Goal: Task Accomplishment & Management: Use online tool/utility

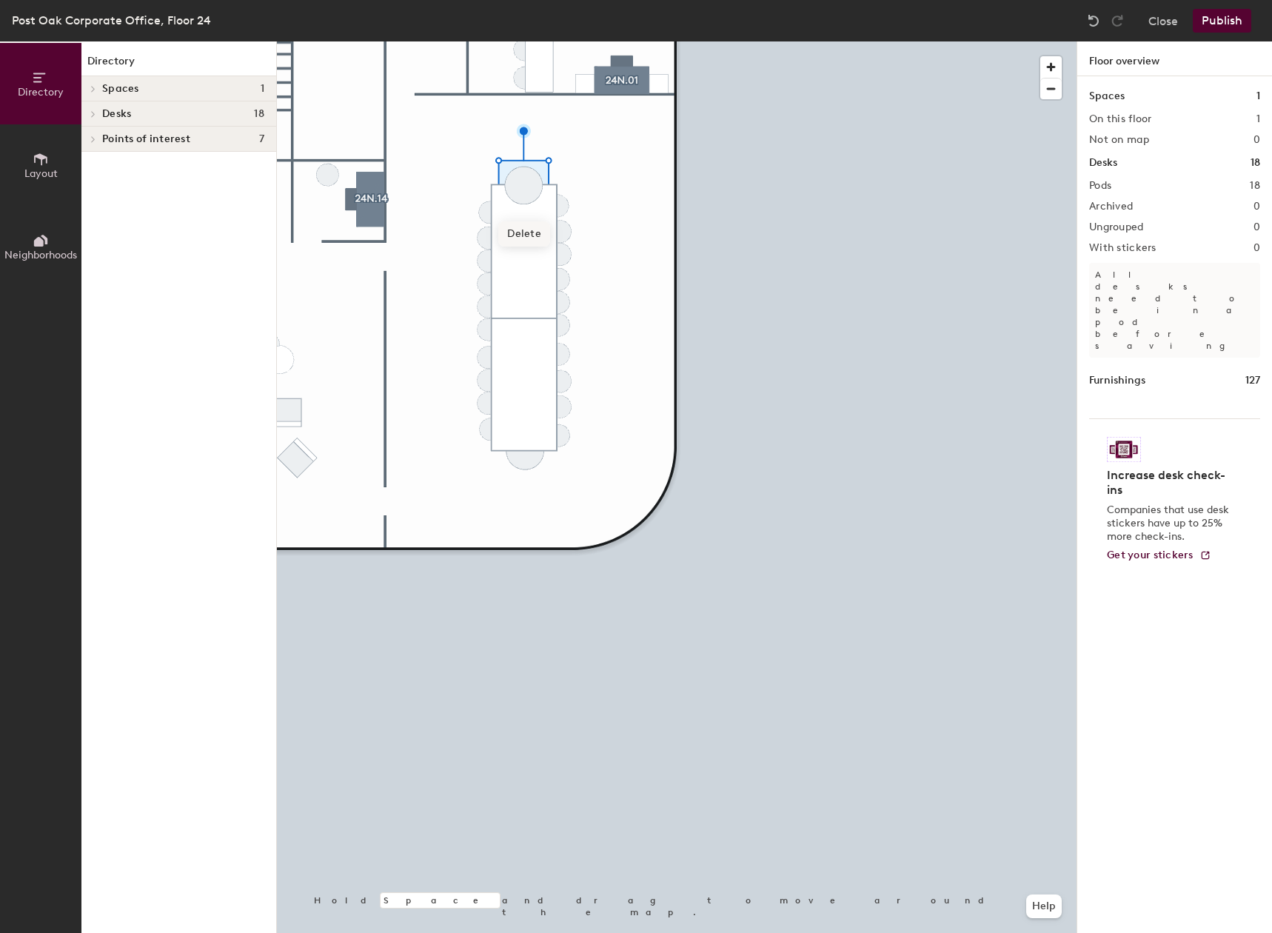
click at [516, 231] on span "Delete" at bounding box center [524, 233] width 52 height 25
click at [48, 235] on icon at bounding box center [41, 241] width 16 height 16
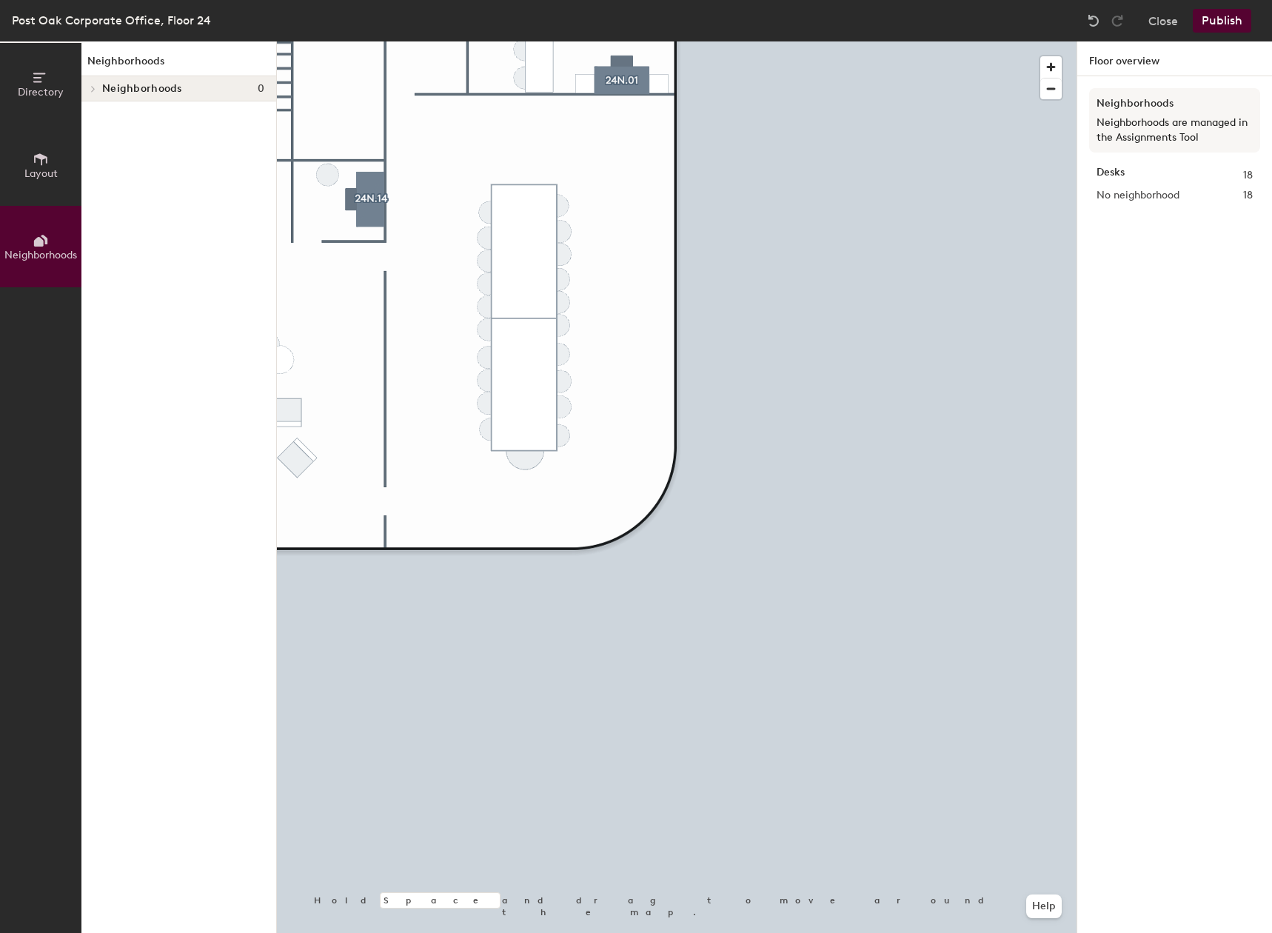
click at [41, 181] on button "Layout" at bounding box center [40, 164] width 81 height 81
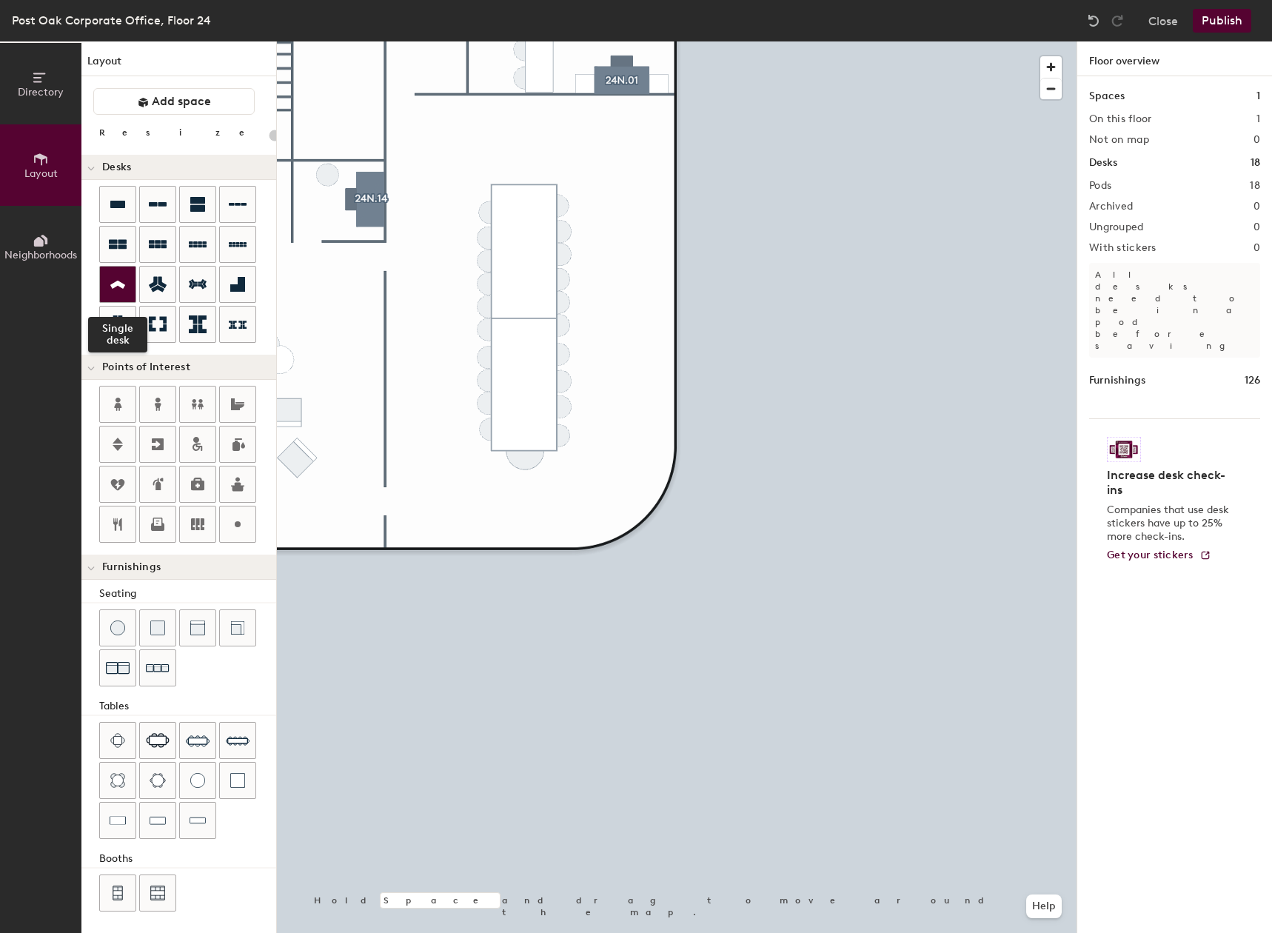
scroll to position [2, 0]
click at [519, 115] on div "Directory Layout Neighborhoods Layout Add space Resize Desks Points of Interest…" at bounding box center [636, 487] width 1272 height 892
click at [521, 157] on span "Delete" at bounding box center [520, 159] width 52 height 25
click at [526, 501] on span "Delete" at bounding box center [526, 499] width 52 height 25
click at [509, 449] on div "Directory Layout Neighborhoods Layout Add space Resize Desks Points of Interest…" at bounding box center [636, 487] width 1272 height 892
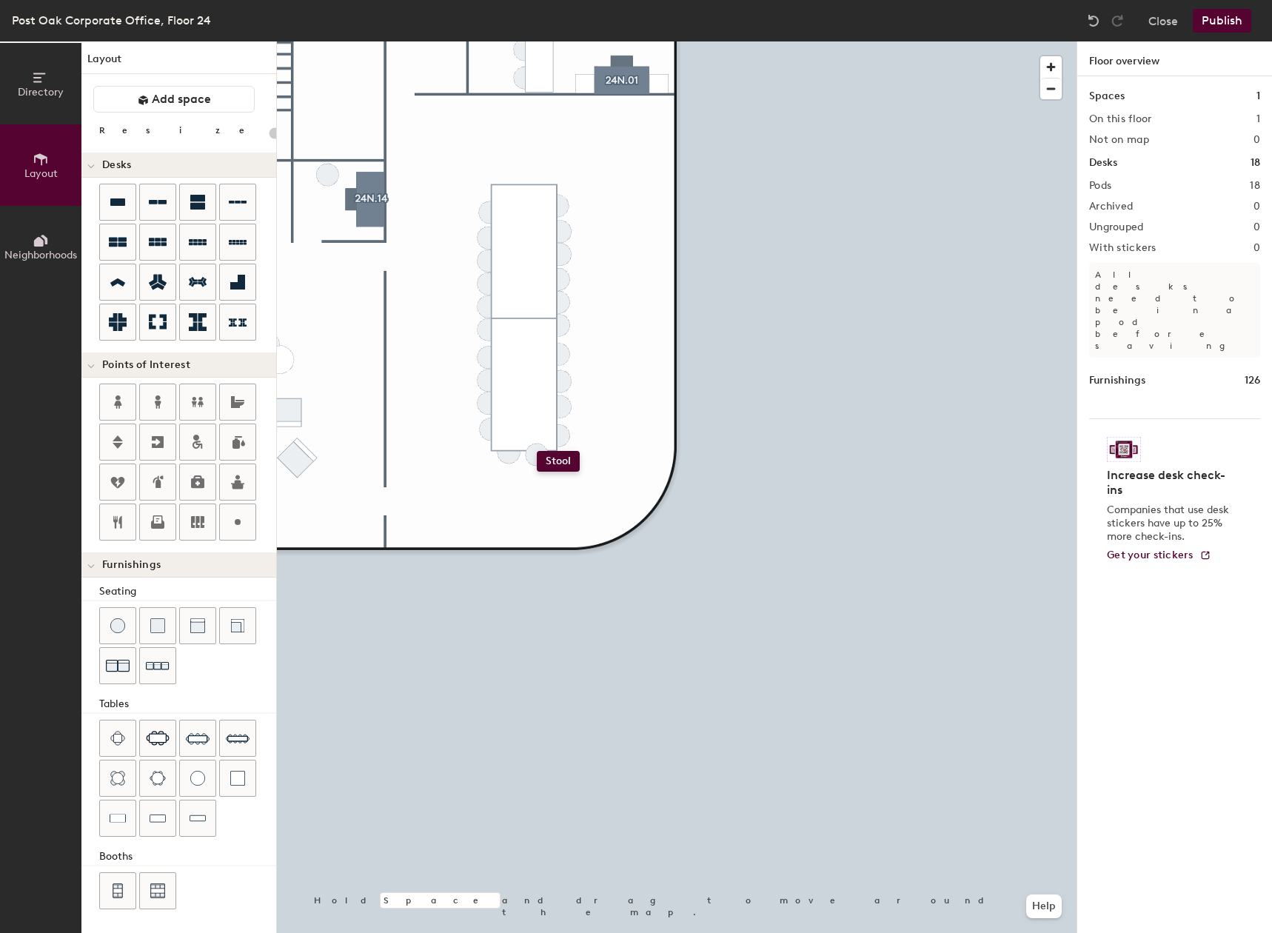
click at [537, 451] on div "Directory Layout Neighborhoods Layout Add space Resize Desks Points of Interest…" at bounding box center [636, 487] width 1272 height 892
click at [533, 498] on span "Delete" at bounding box center [538, 496] width 52 height 25
click at [537, 451] on div "Directory Layout Neighborhoods Layout Add space Resize Desks Points of Interest…" at bounding box center [636, 487] width 1272 height 892
click at [672, 41] on div at bounding box center [677, 41] width 800 height 0
click at [539, 41] on div at bounding box center [677, 41] width 800 height 0
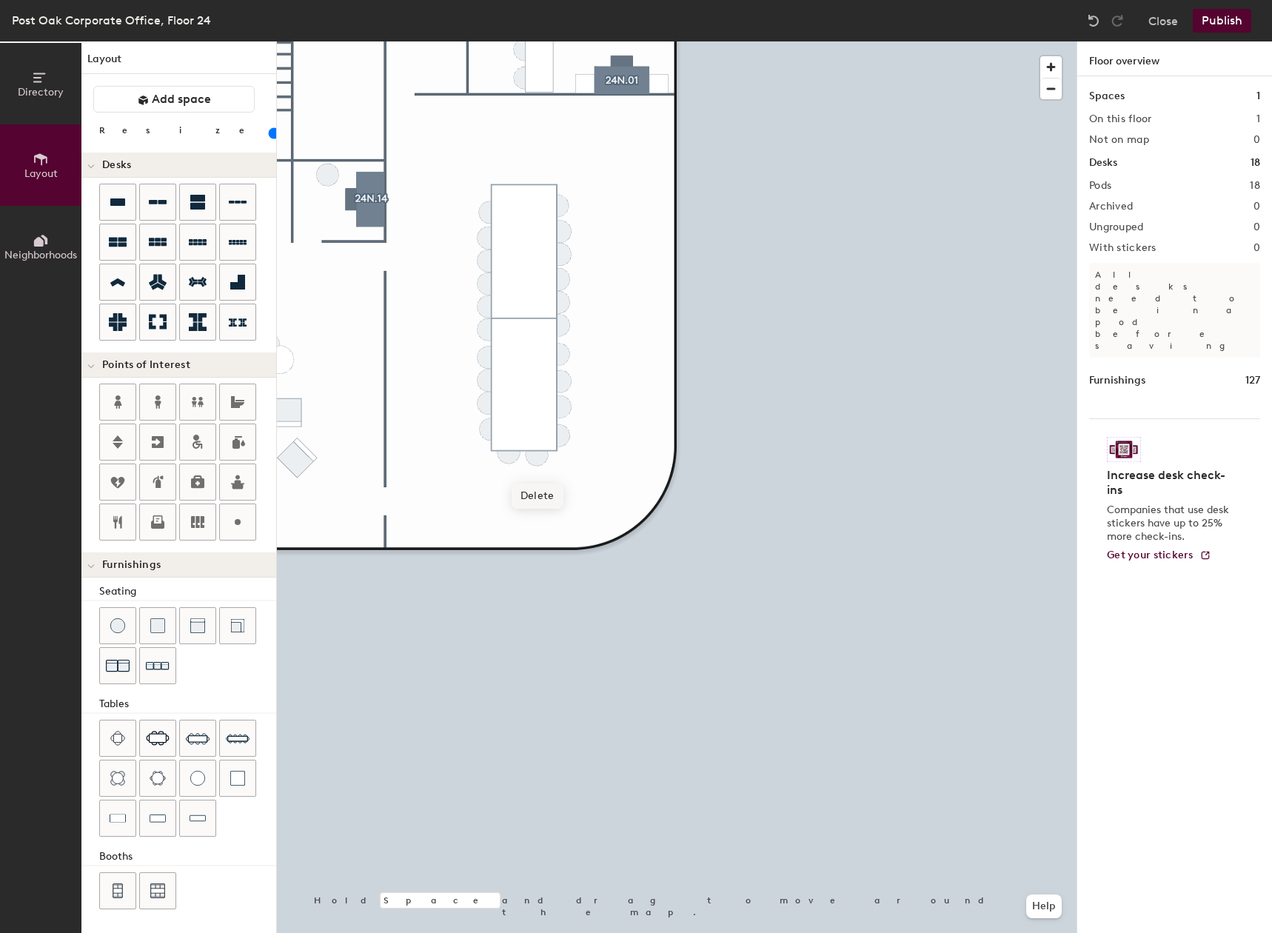
click at [529, 498] on span "Delete" at bounding box center [538, 496] width 52 height 25
click at [539, 449] on div "Directory Layout Neighborhoods Layout Add space Resize Desks Points of Interest…" at bounding box center [636, 487] width 1272 height 892
drag, startPoint x: 118, startPoint y: 640, endPoint x: 251, endPoint y: 591, distance: 141.5
click at [617, 41] on div at bounding box center [677, 41] width 800 height 0
click at [491, 245] on span "Delete" at bounding box center [491, 253] width 52 height 25
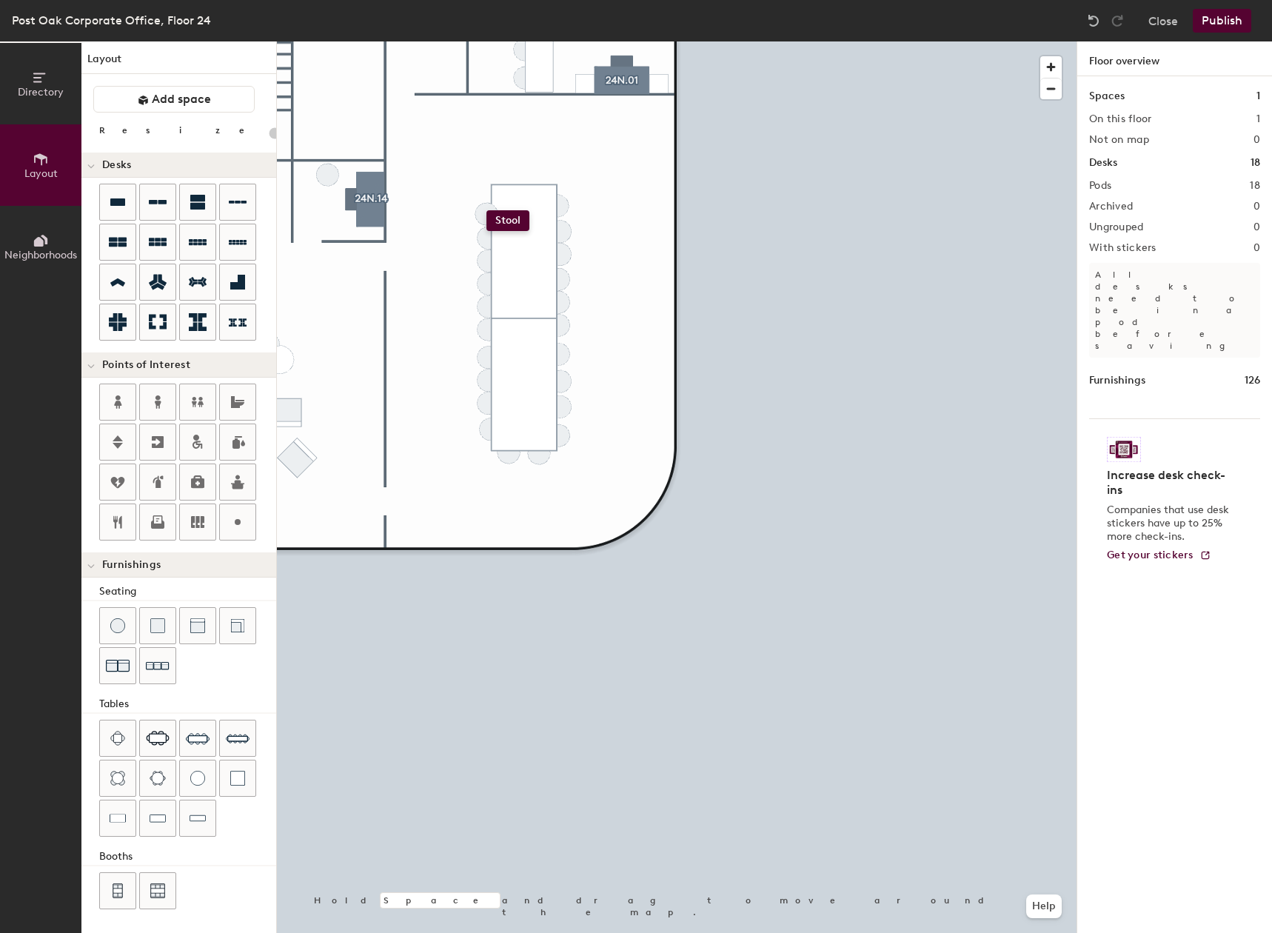
click at [486, 210] on div "Directory Layout Neighborhoods Layout Add space Resize Desks Points of Interest…" at bounding box center [636, 487] width 1272 height 892
click at [433, 41] on div at bounding box center [677, 41] width 800 height 0
click at [492, 190] on div "Directory Layout Neighborhoods Layout Add space Resize Desks Points of Interest…" at bounding box center [636, 487] width 1272 height 892
drag, startPoint x: 117, startPoint y: 615, endPoint x: 252, endPoint y: 523, distance: 163.7
click at [586, 41] on div at bounding box center [677, 41] width 800 height 0
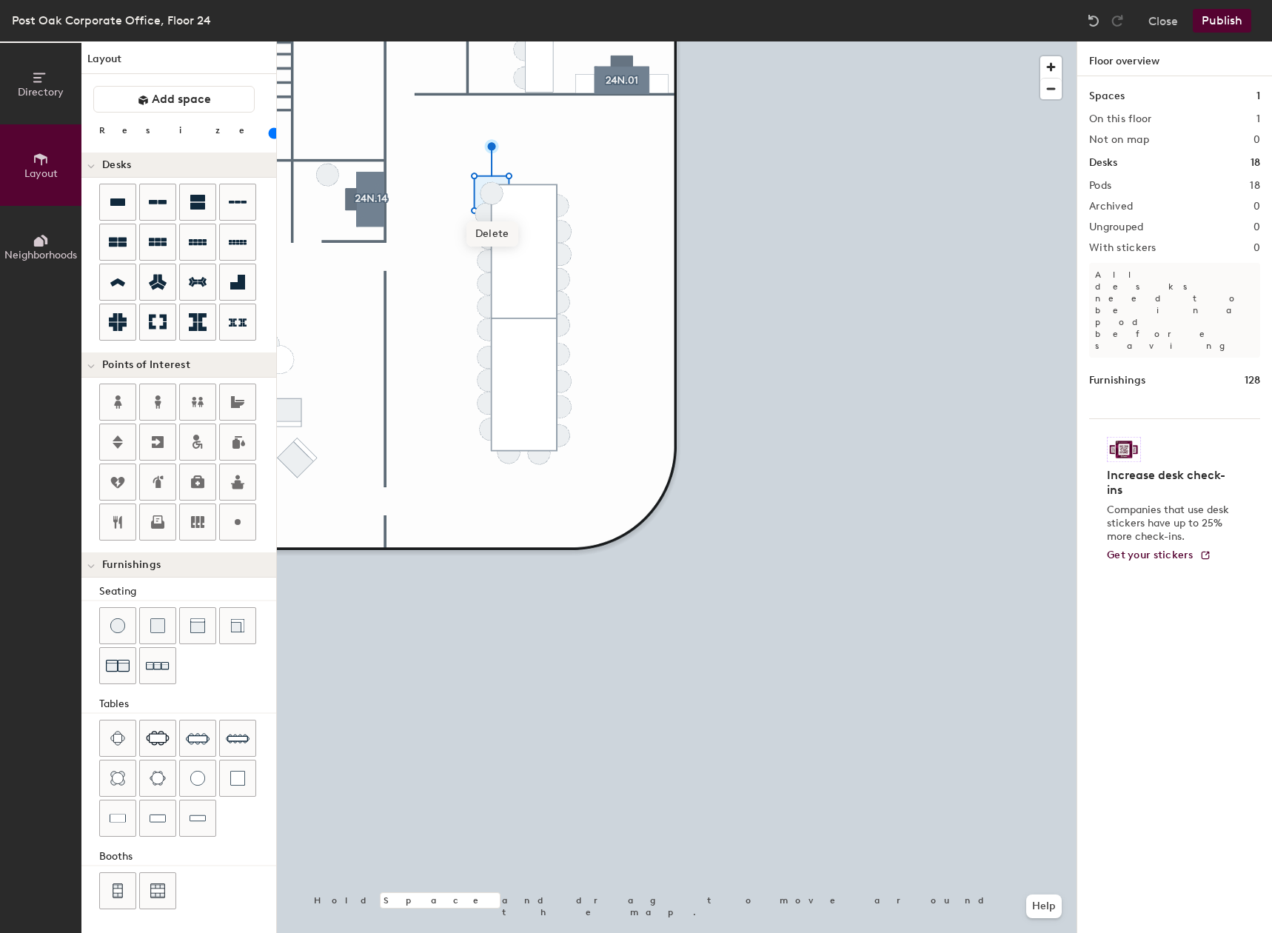
click at [485, 230] on span "Delete" at bounding box center [492, 233] width 52 height 25
click at [485, 41] on div at bounding box center [677, 41] width 800 height 0
click at [483, 41] on div at bounding box center [677, 41] width 800 height 0
click at [450, 41] on div at bounding box center [677, 41] width 800 height 0
click at [395, 41] on div at bounding box center [677, 41] width 800 height 0
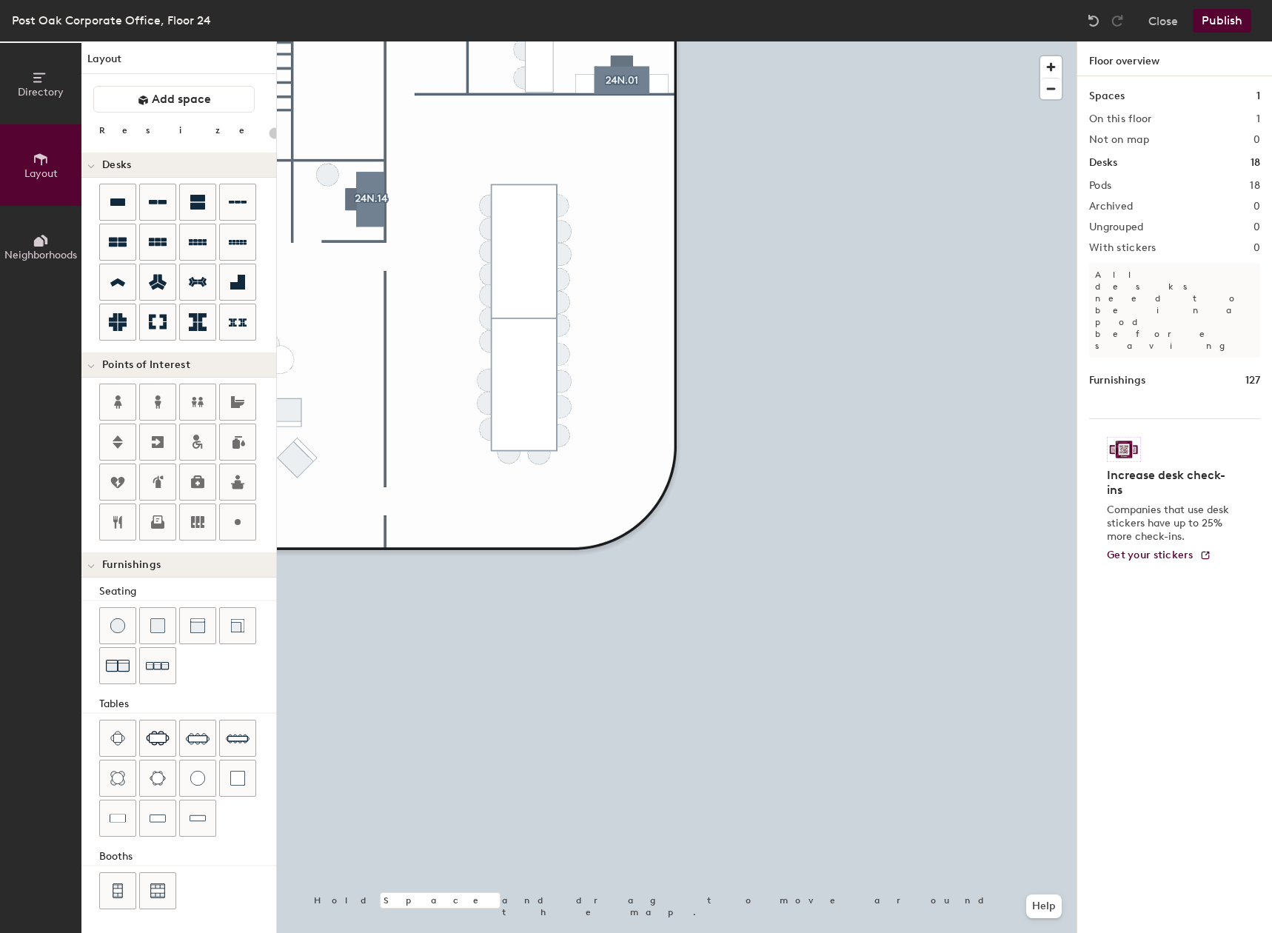
click at [484, 41] on div at bounding box center [677, 41] width 800 height 0
click at [494, 429] on div "Directory Layout Neighborhoods Layout Add space Resize Desks Points of Interest…" at bounding box center [636, 487] width 1272 height 892
drag, startPoint x: 106, startPoint y: 615, endPoint x: 259, endPoint y: 581, distance: 157.2
click at [609, 41] on div at bounding box center [677, 41] width 800 height 0
click at [566, 41] on div at bounding box center [677, 41] width 800 height 0
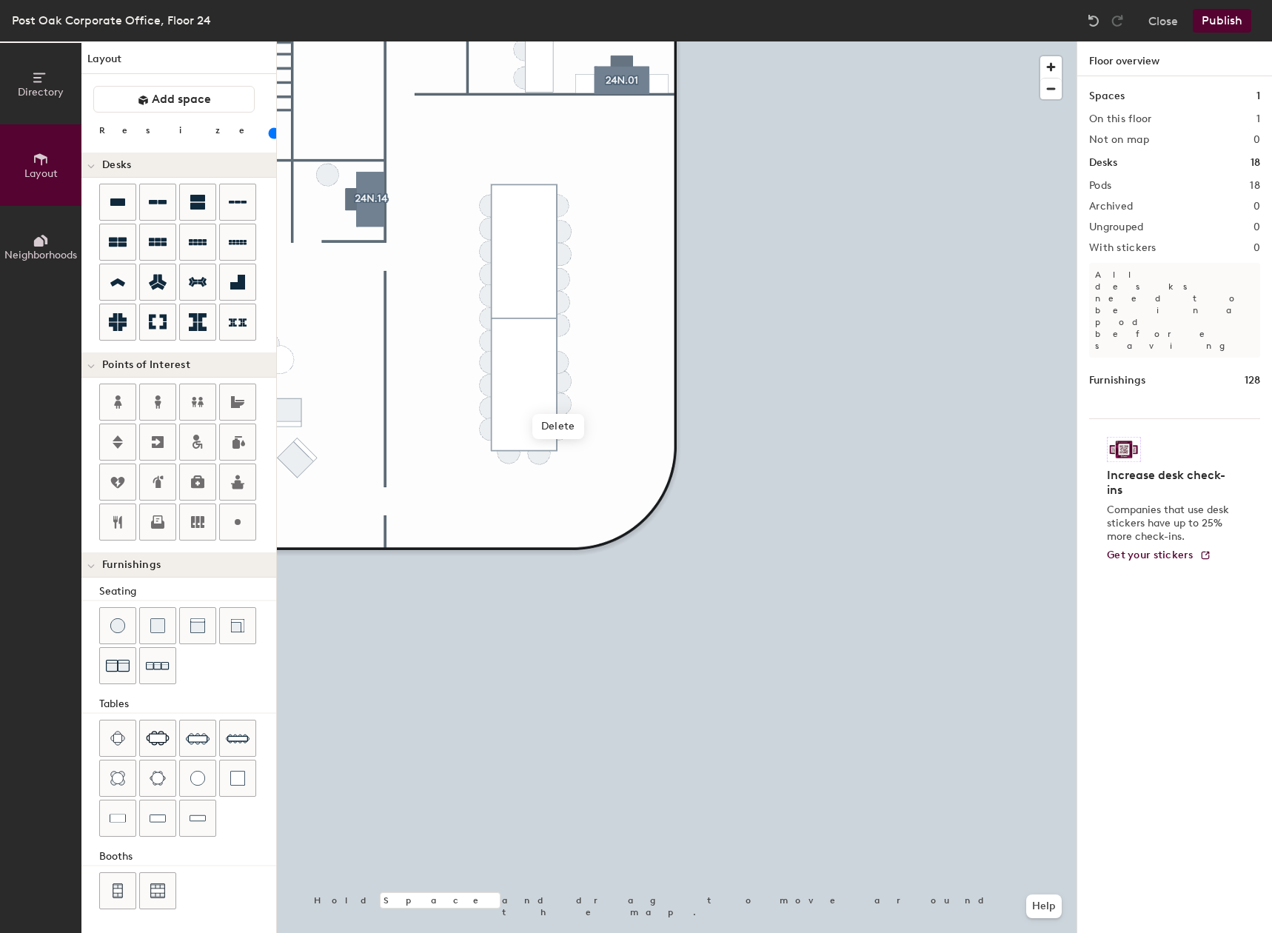
click at [612, 41] on div at bounding box center [677, 41] width 800 height 0
click at [618, 41] on div at bounding box center [677, 41] width 800 height 0
click at [603, 41] on div at bounding box center [677, 41] width 800 height 0
click at [556, 198] on div "Directory Layout Neighborhoods Layout Add space Resize Desks Points of Interest…" at bounding box center [636, 487] width 1272 height 892
drag, startPoint x: 131, startPoint y: 621, endPoint x: 566, endPoint y: 204, distance: 602.8
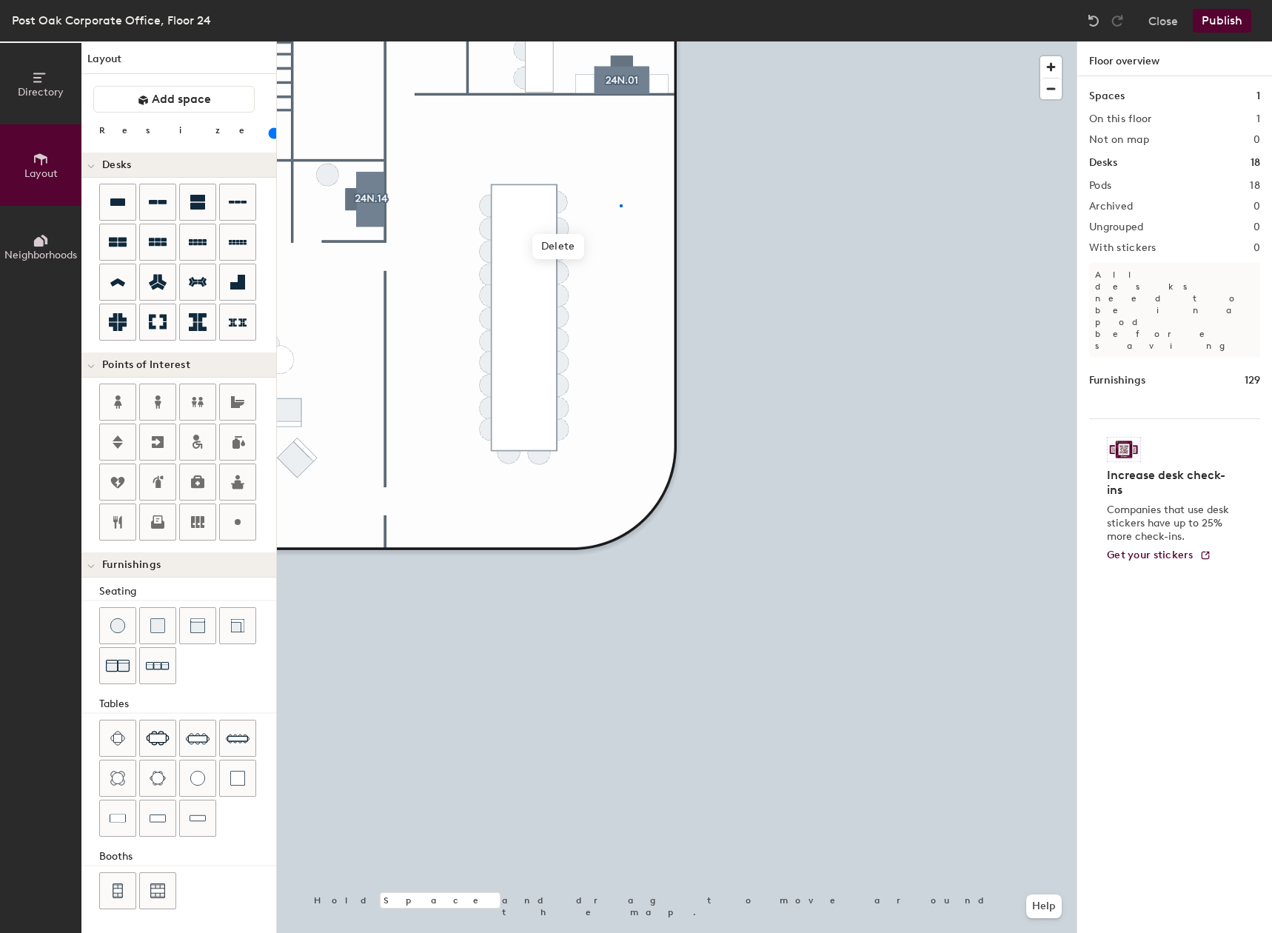
click at [621, 41] on div at bounding box center [677, 41] width 800 height 0
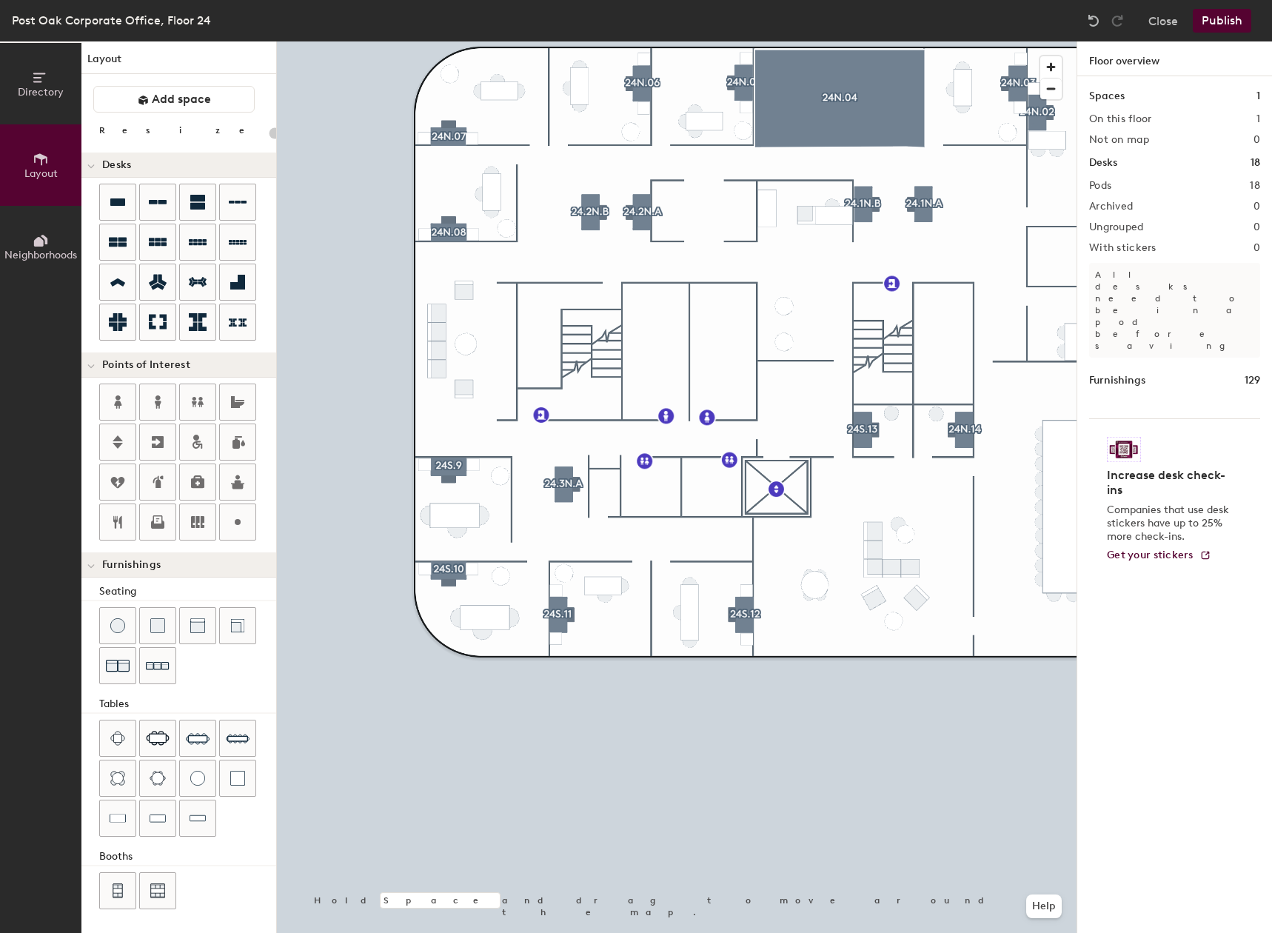
click at [1224, 19] on button "Publish" at bounding box center [1222, 21] width 58 height 24
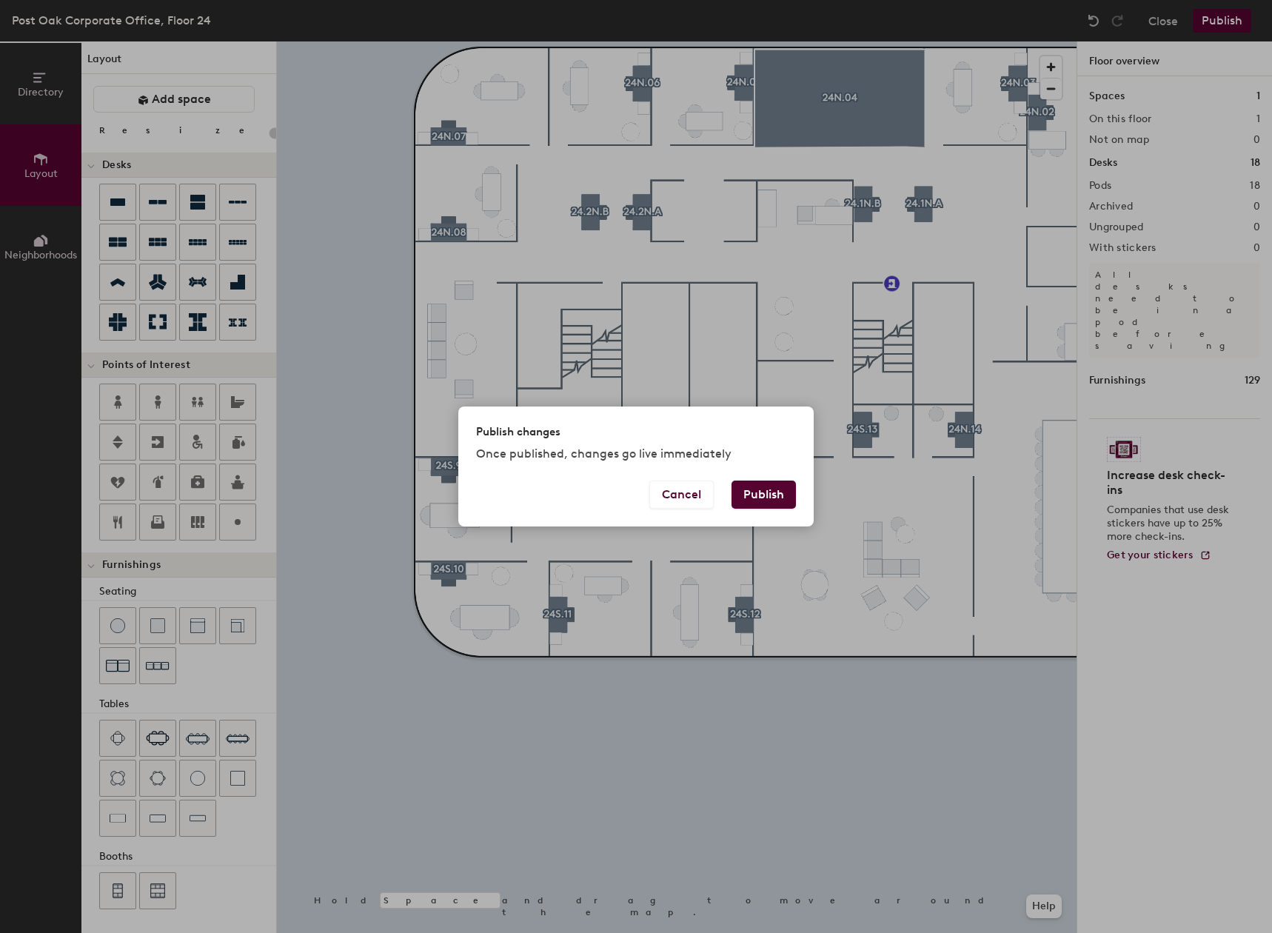
click at [772, 499] on button "Publish" at bounding box center [764, 495] width 64 height 28
type input "20"
